Goal: Navigation & Orientation: Find specific page/section

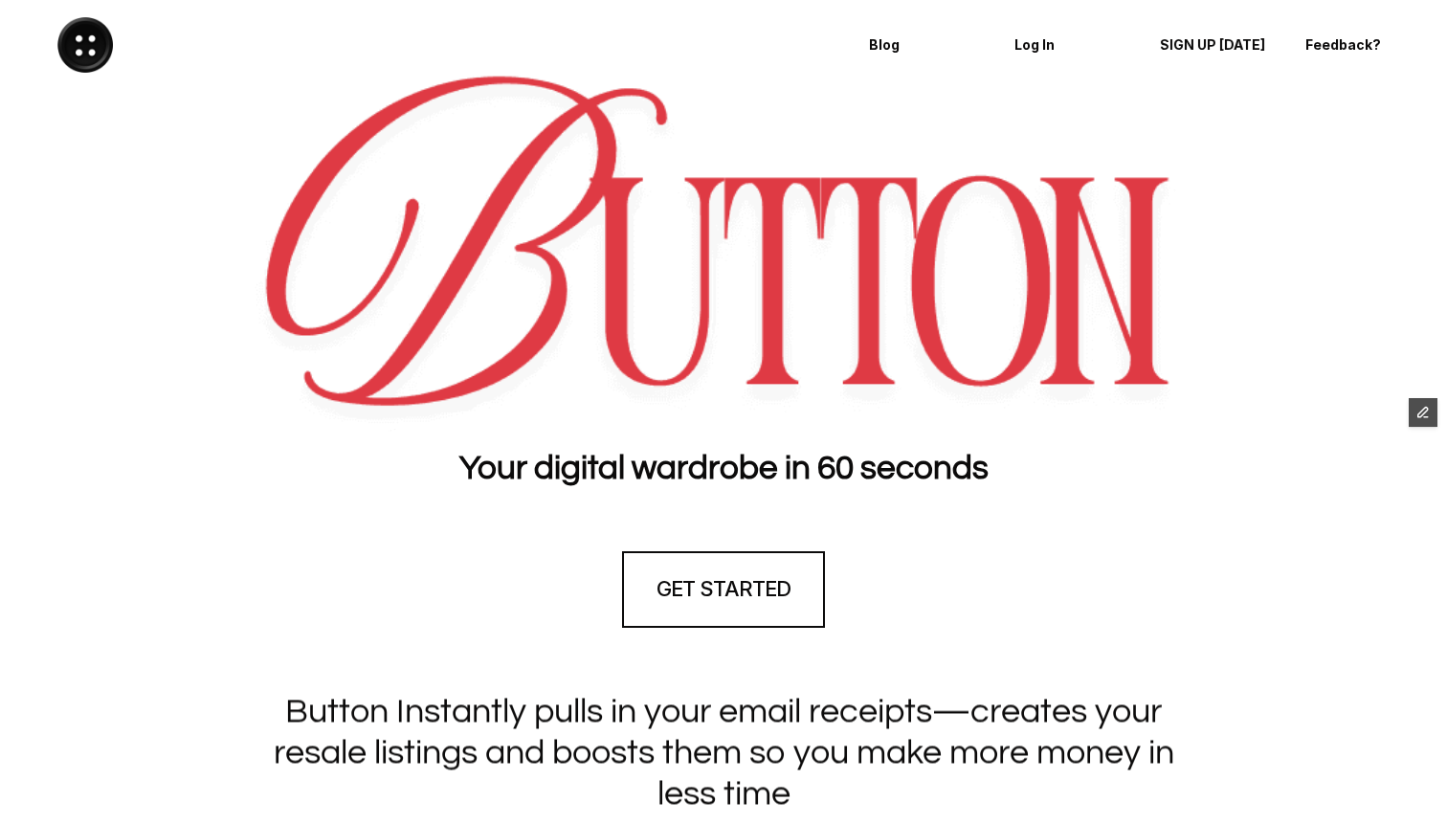
click at [1220, 100] on div at bounding box center [723, 252] width 1409 height 359
click at [1332, 47] on p "Feedback?" at bounding box center [1359, 45] width 109 height 16
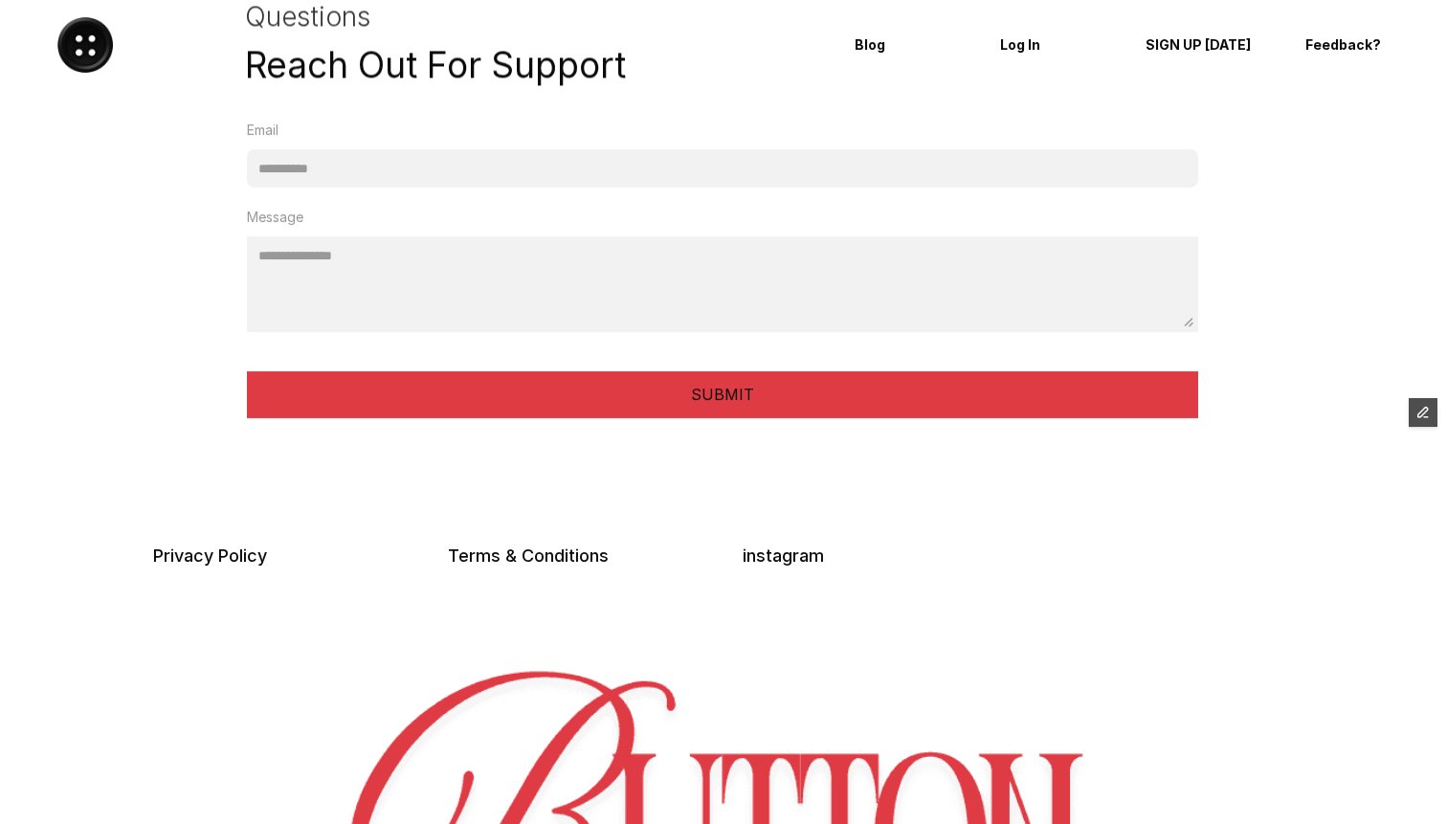
click at [1209, 37] on p "SIGN UP [DATE]" at bounding box center [1206, 45] width 123 height 16
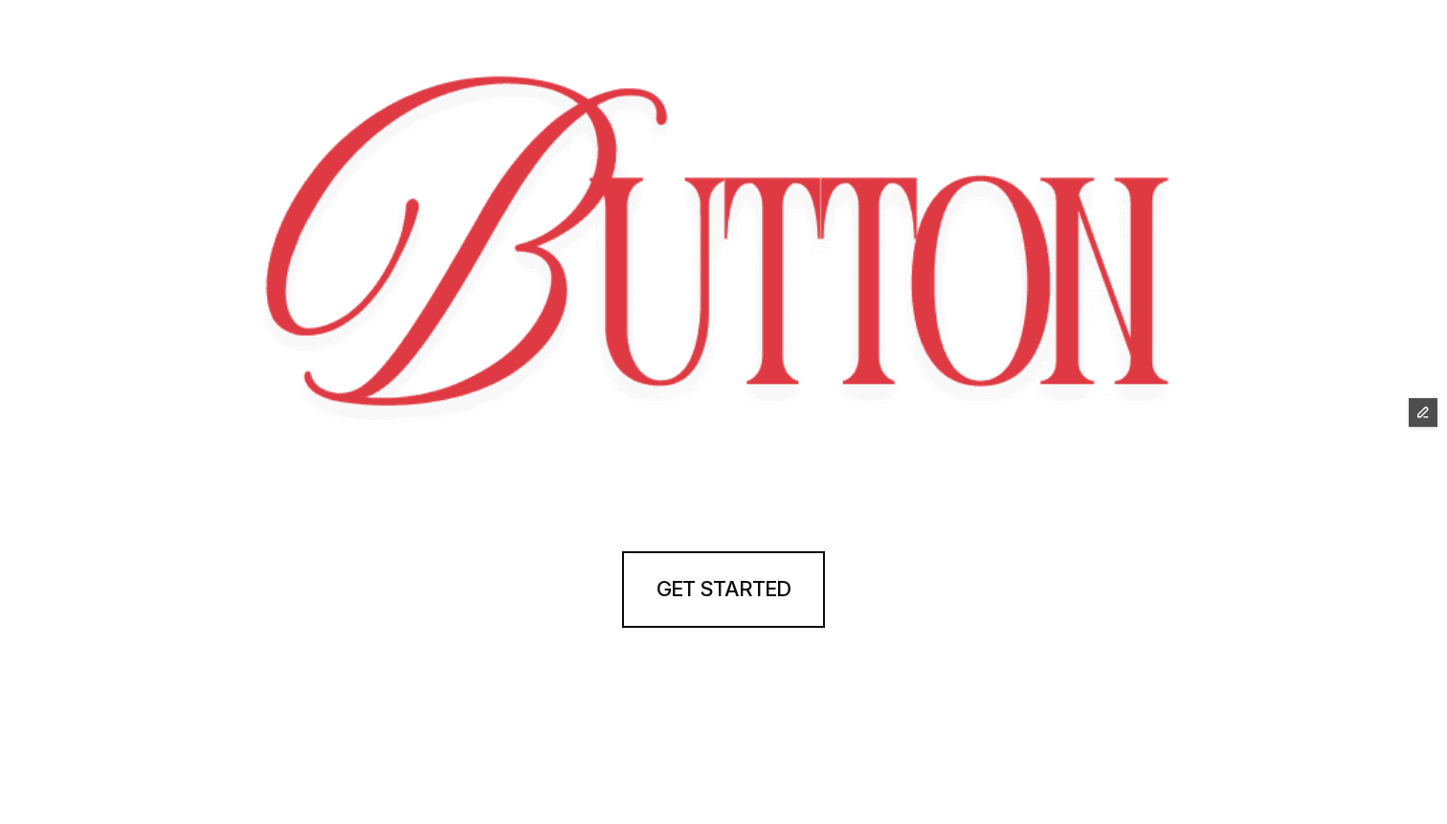
scroll to position [4697, 0]
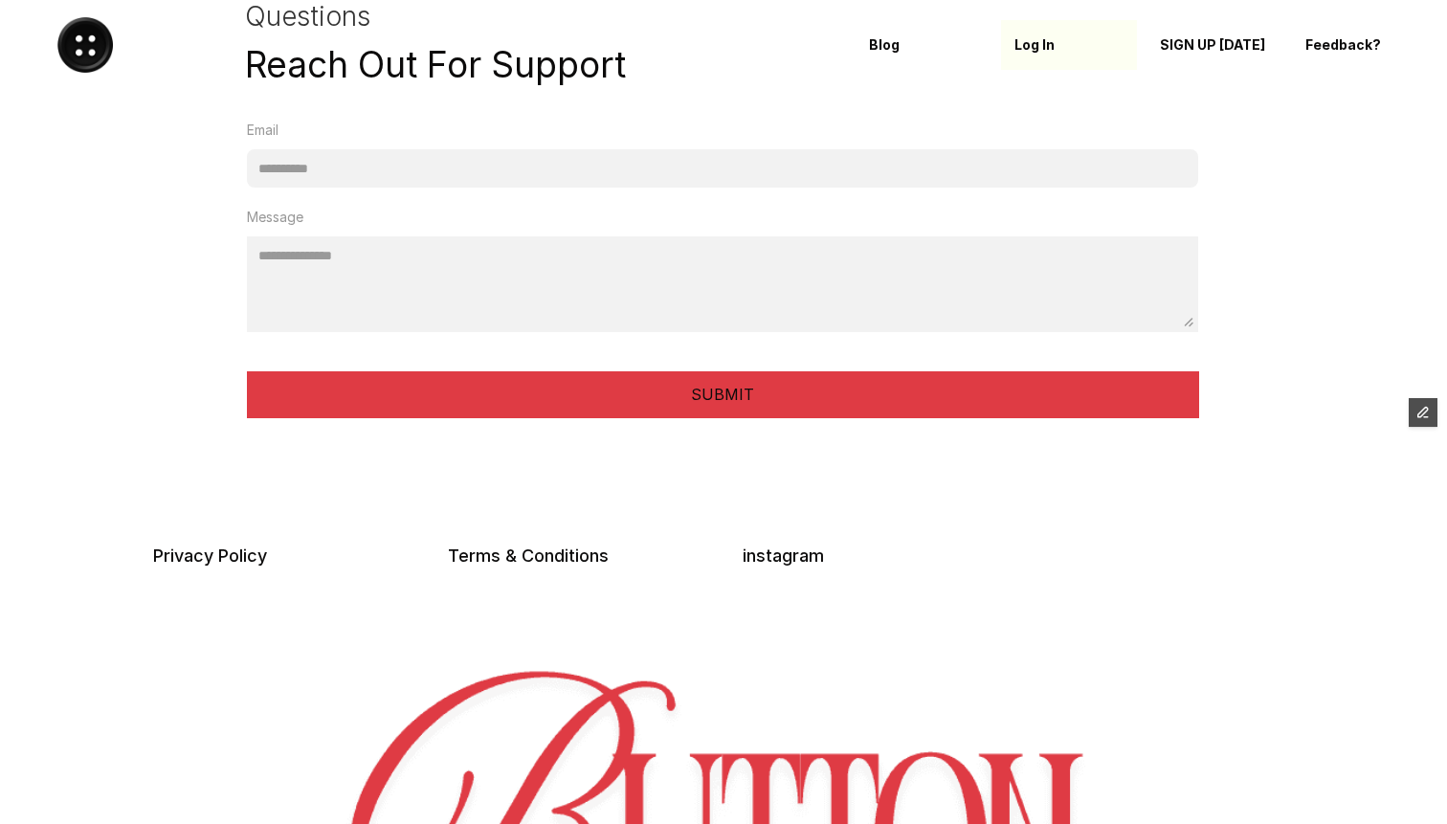
click at [1036, 47] on p "Log In" at bounding box center [1068, 45] width 109 height 16
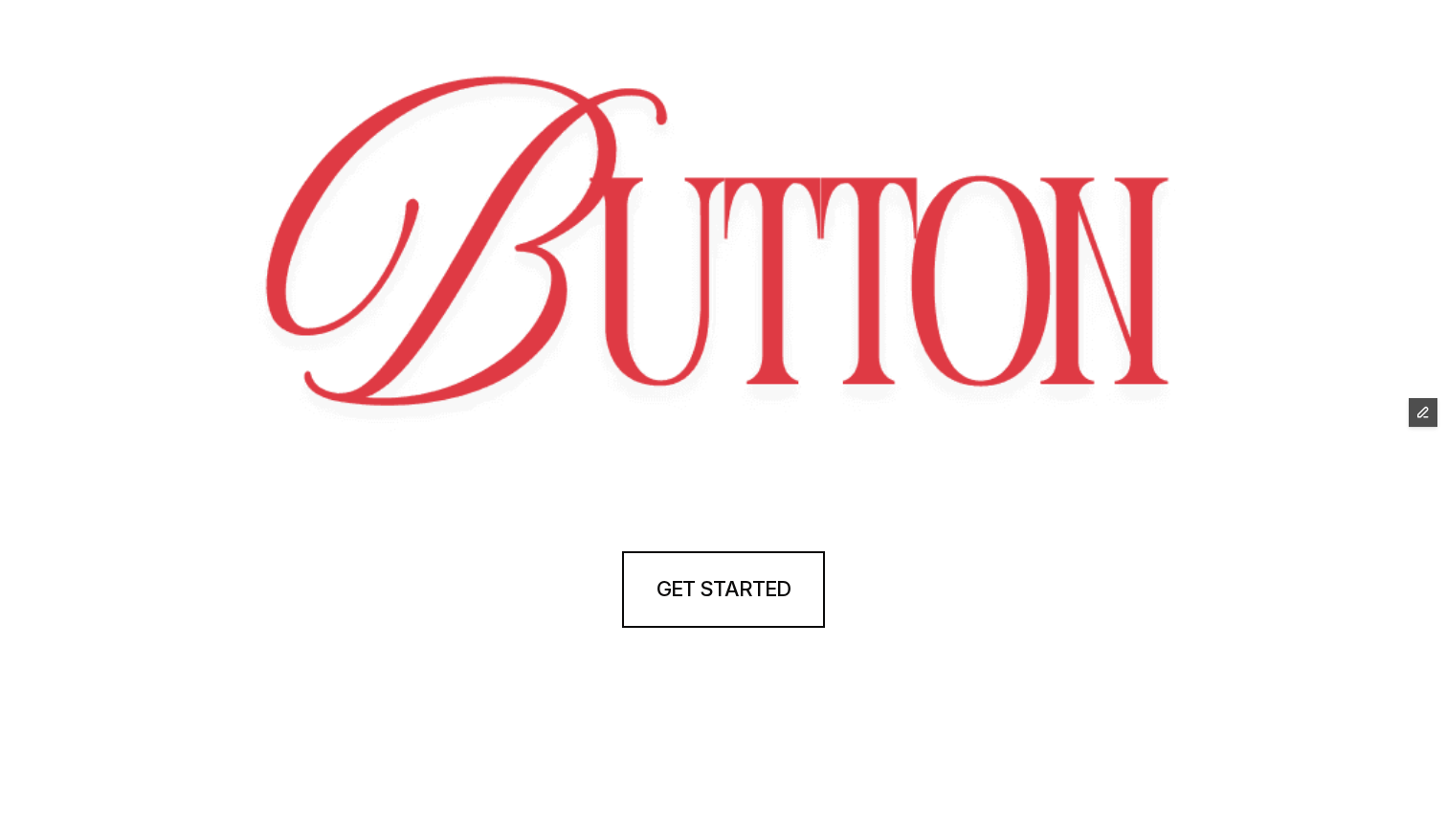
scroll to position [4697, 0]
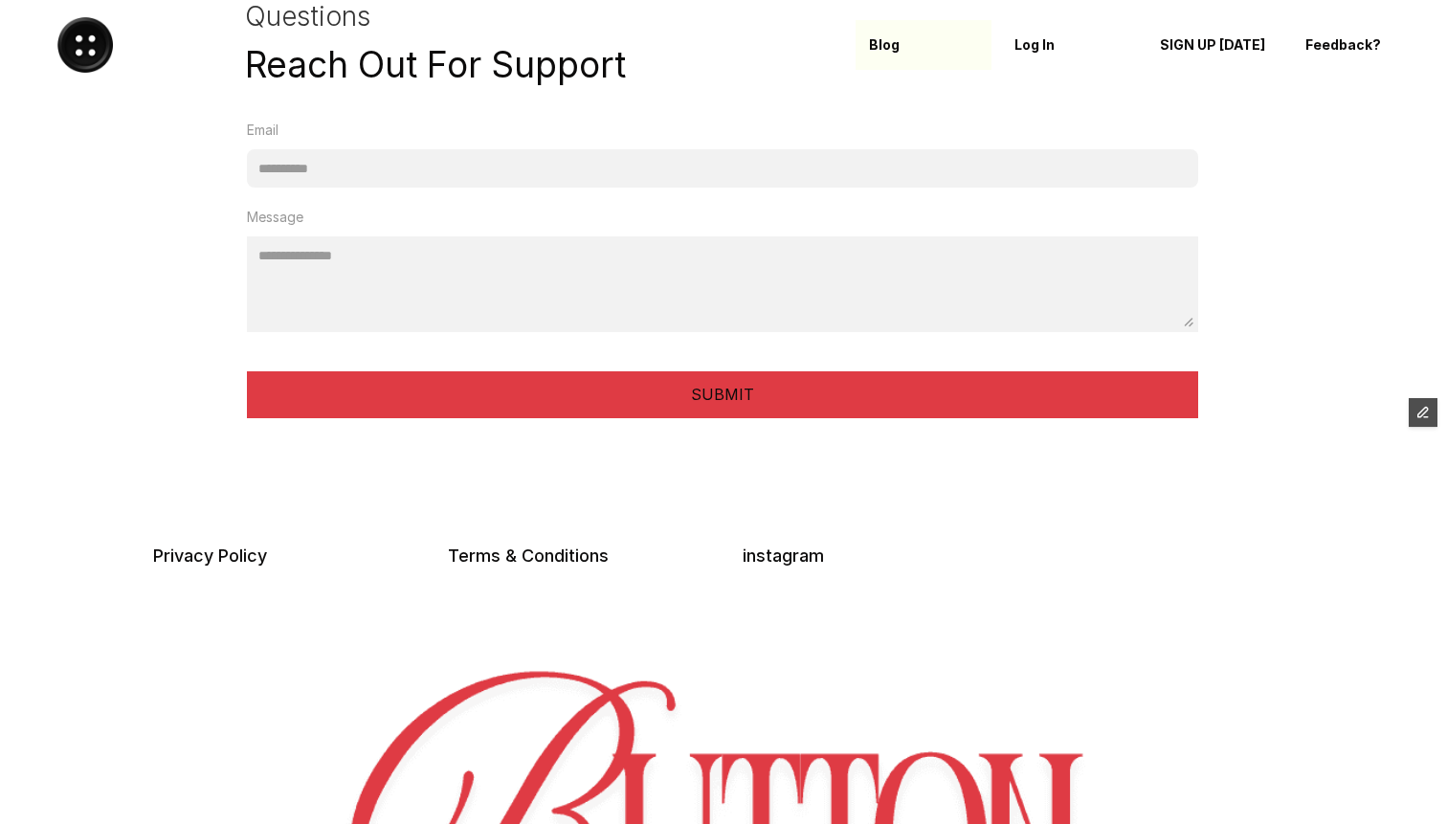
click at [889, 50] on p "Blog" at bounding box center [923, 45] width 109 height 16
